Goal: Understand process/instructions

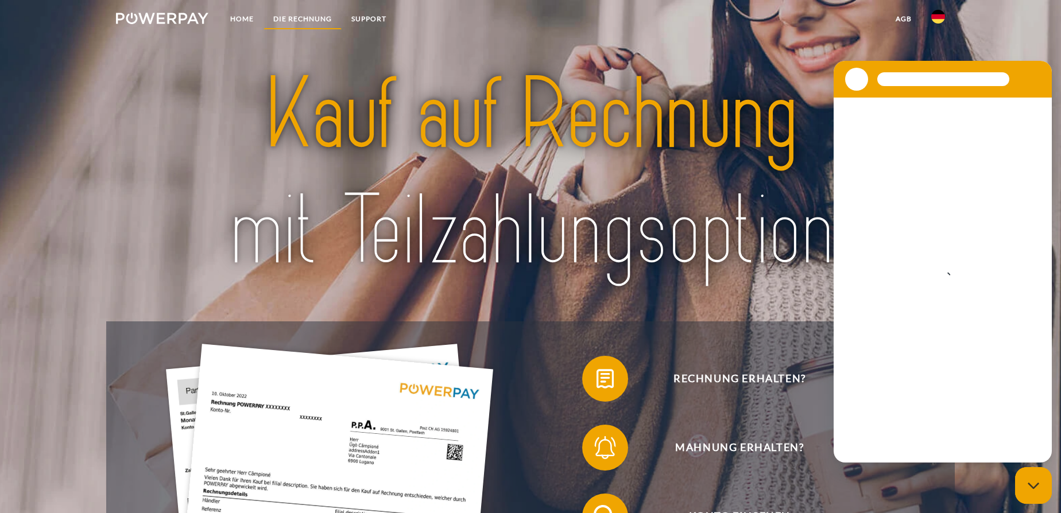
click at [291, 13] on link "DIE RECHNUNG" at bounding box center [303, 19] width 78 height 21
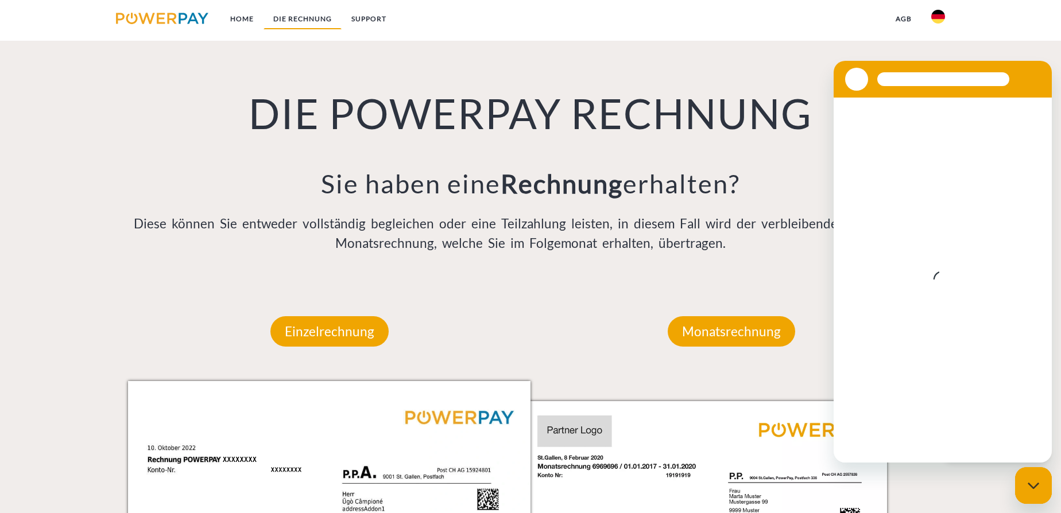
scroll to position [867, 0]
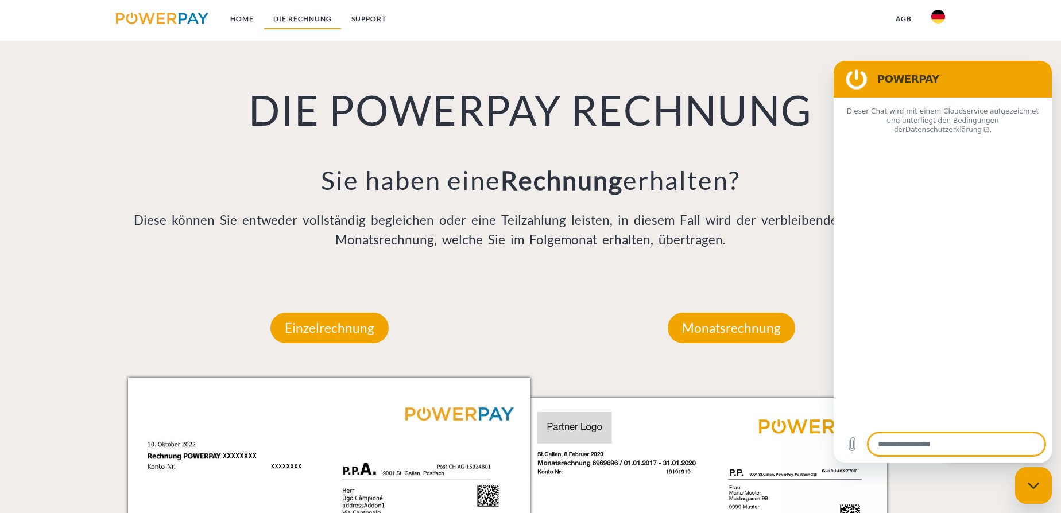
type textarea "*"
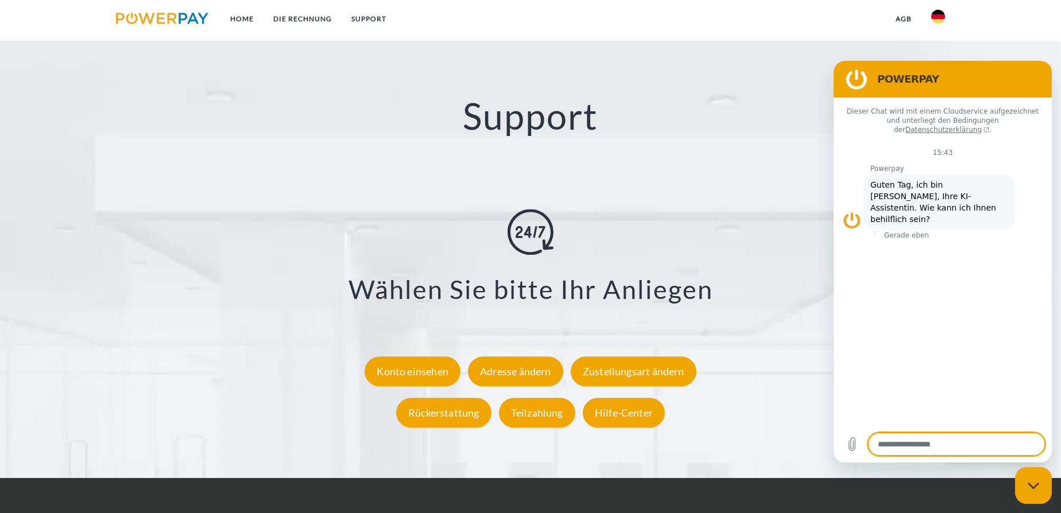
scroll to position [2256, 0]
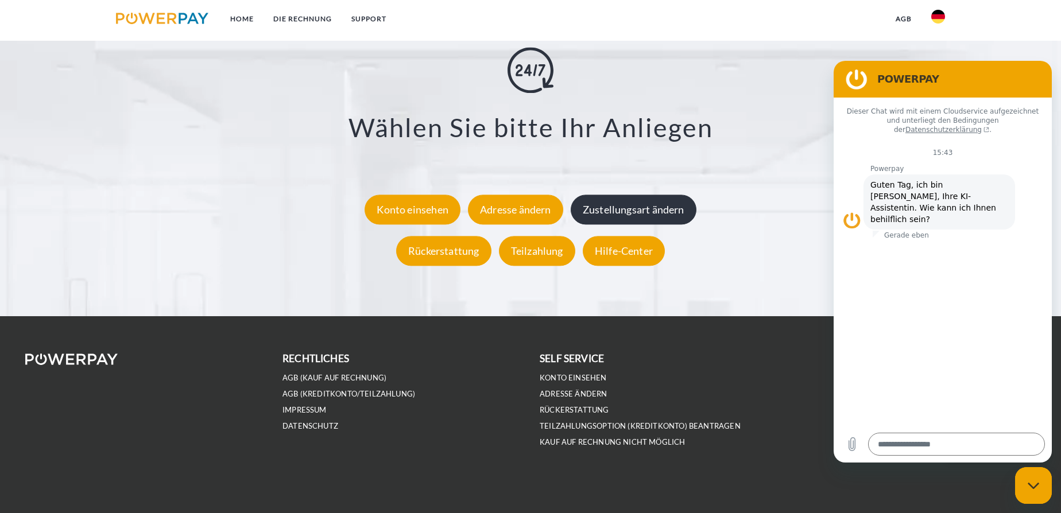
click at [631, 211] on div "Zustellungsart ändern" at bounding box center [634, 210] width 126 height 30
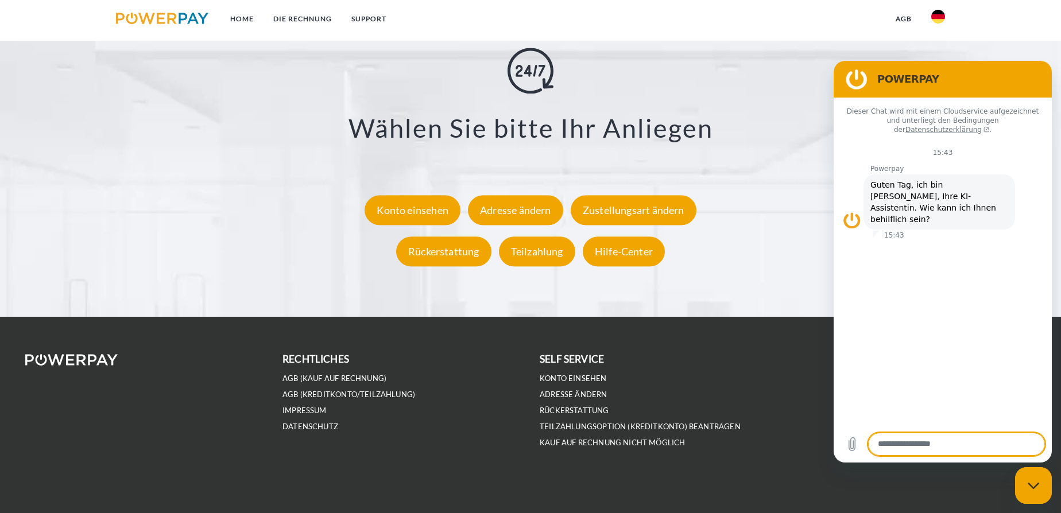
scroll to position [2256, 0]
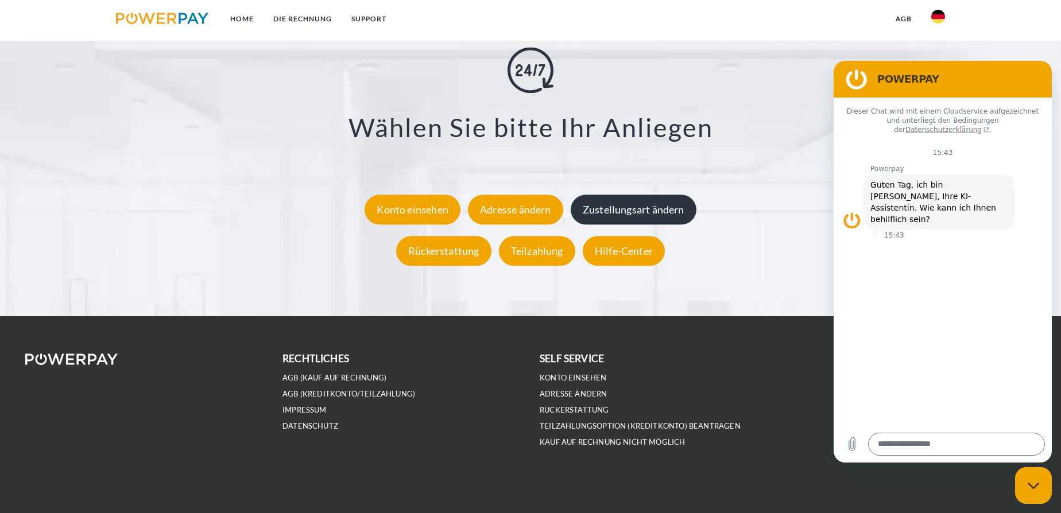
click at [620, 212] on div "Zustellungsart ändern" at bounding box center [634, 210] width 126 height 30
